Goal: Information Seeking & Learning: Learn about a topic

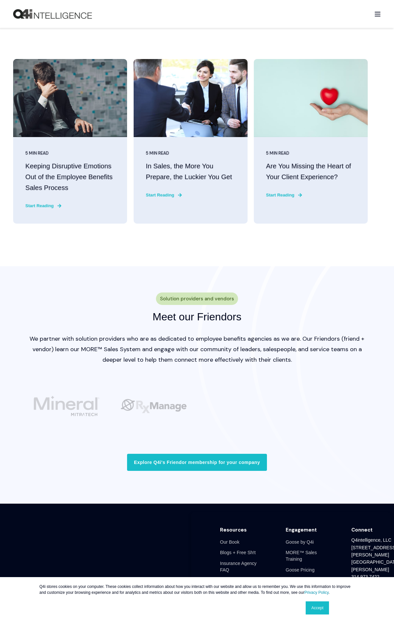
scroll to position [1637, 0]
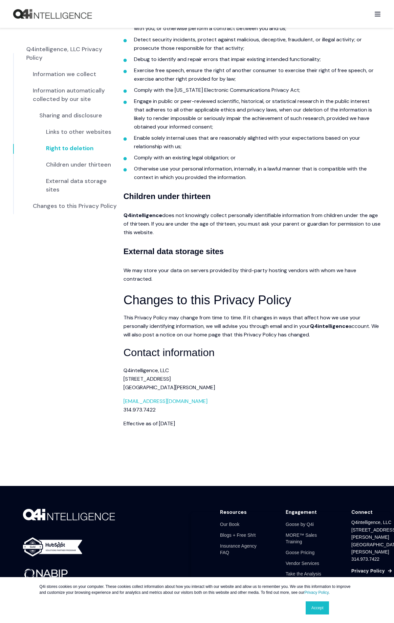
scroll to position [1073, 0]
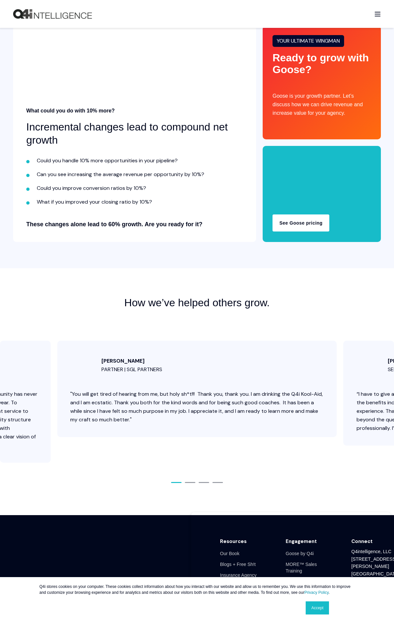
scroll to position [2466, 0]
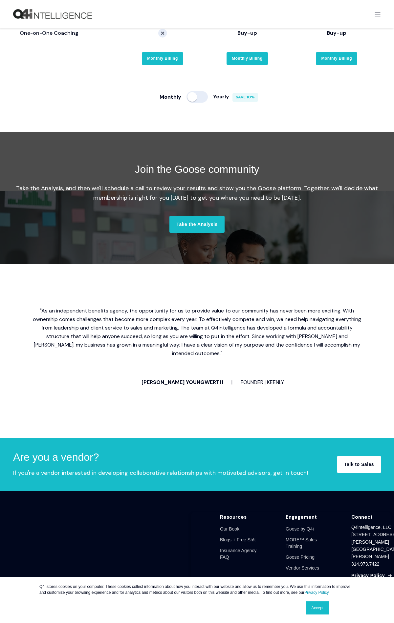
scroll to position [1362, 0]
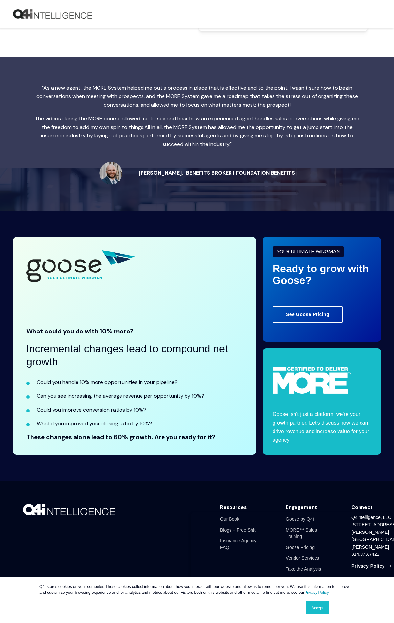
scroll to position [1057, 0]
